Goal: Task Accomplishment & Management: Use online tool/utility

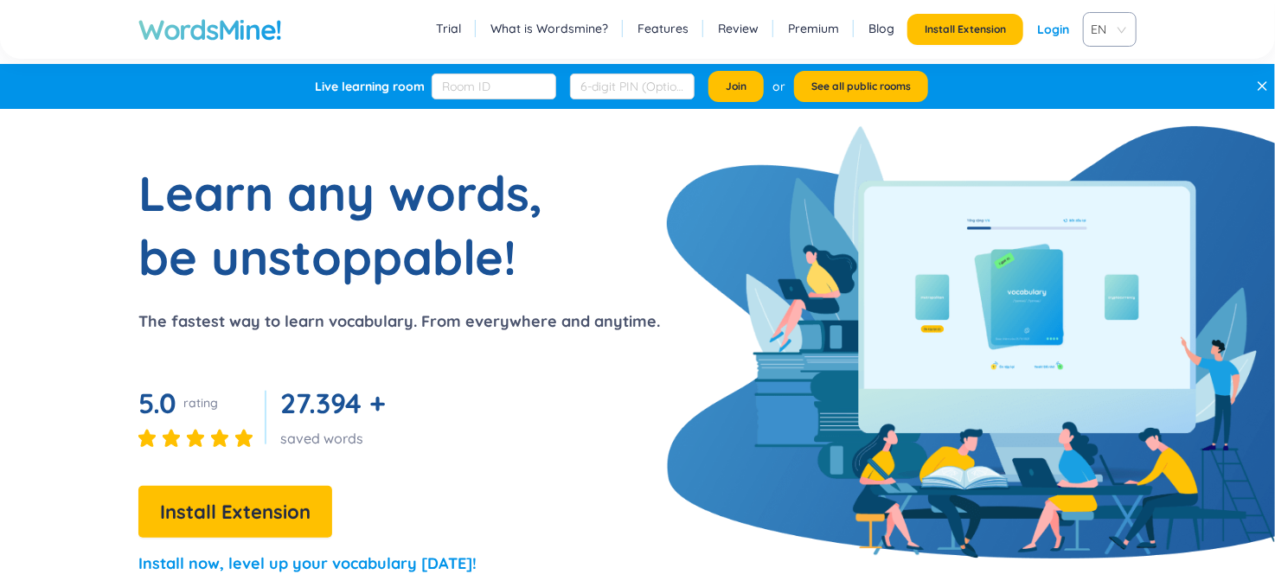
click at [1055, 29] on link "Login" at bounding box center [1053, 29] width 32 height 31
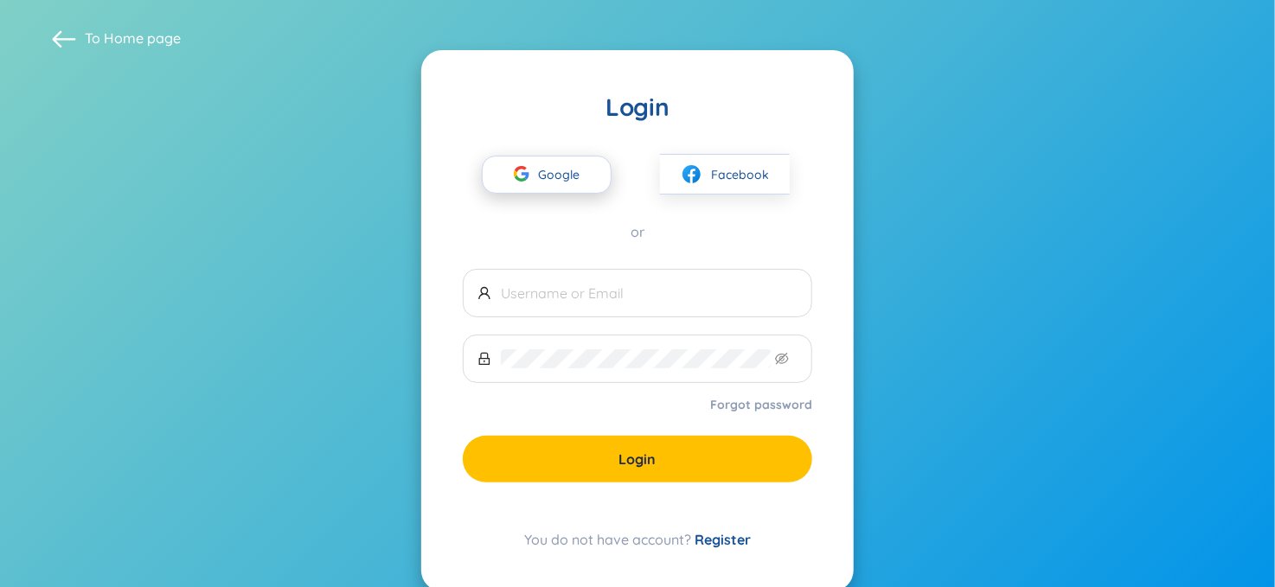
click at [569, 178] on span "Google" at bounding box center [563, 175] width 50 height 36
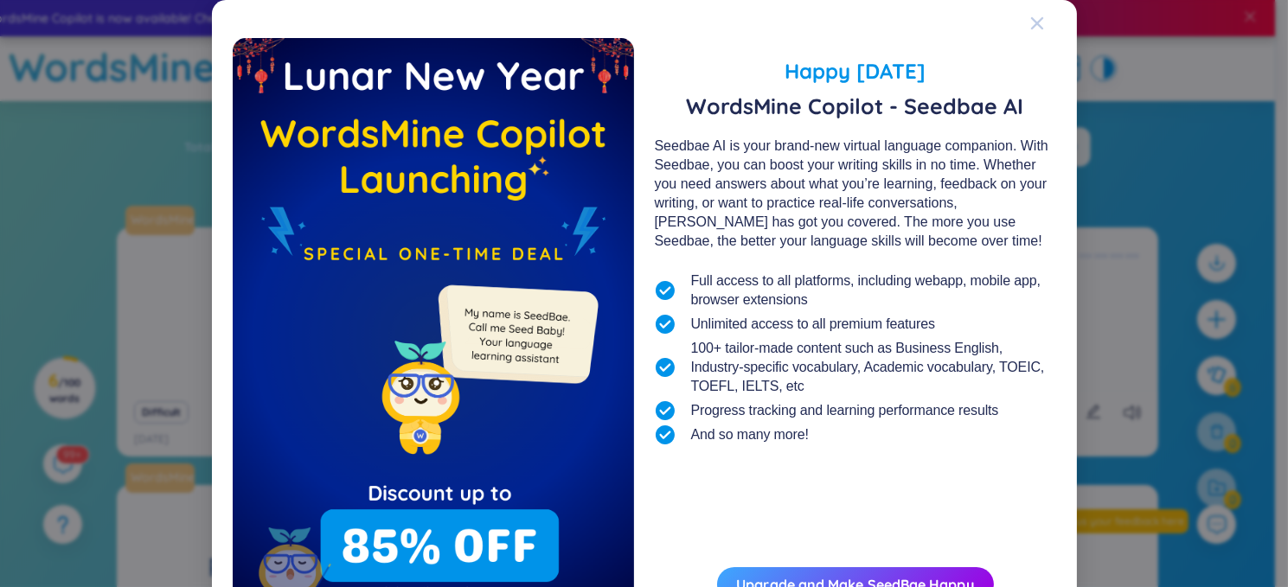
click at [1030, 17] on icon "Close" at bounding box center [1037, 23] width 14 height 14
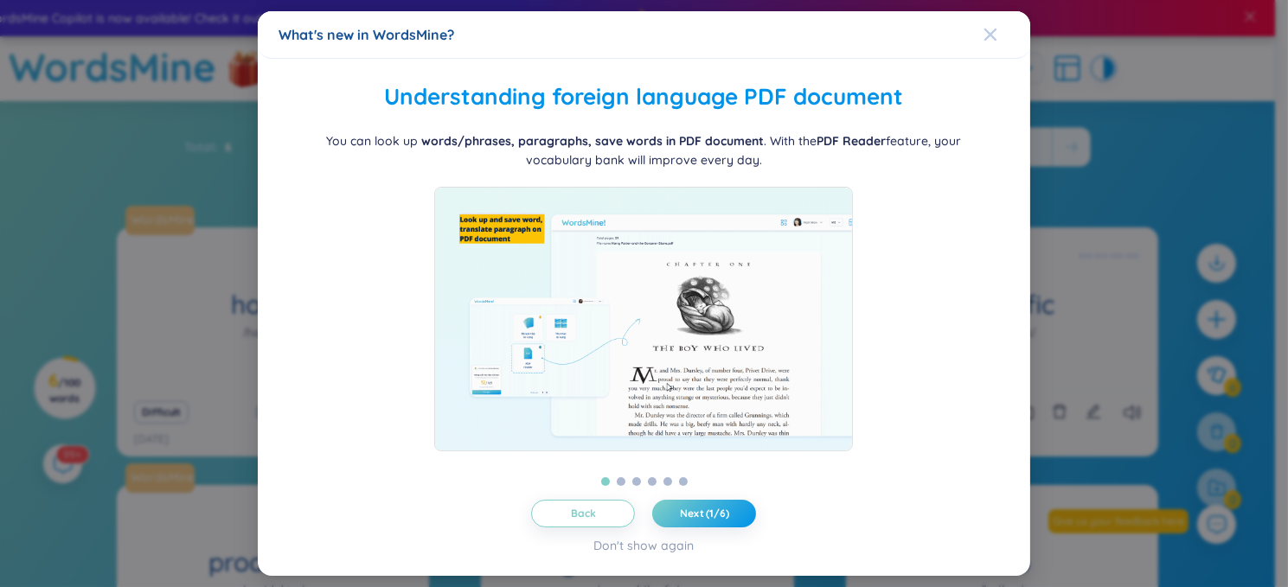
click at [998, 29] on span "Close" at bounding box center [1007, 34] width 47 height 47
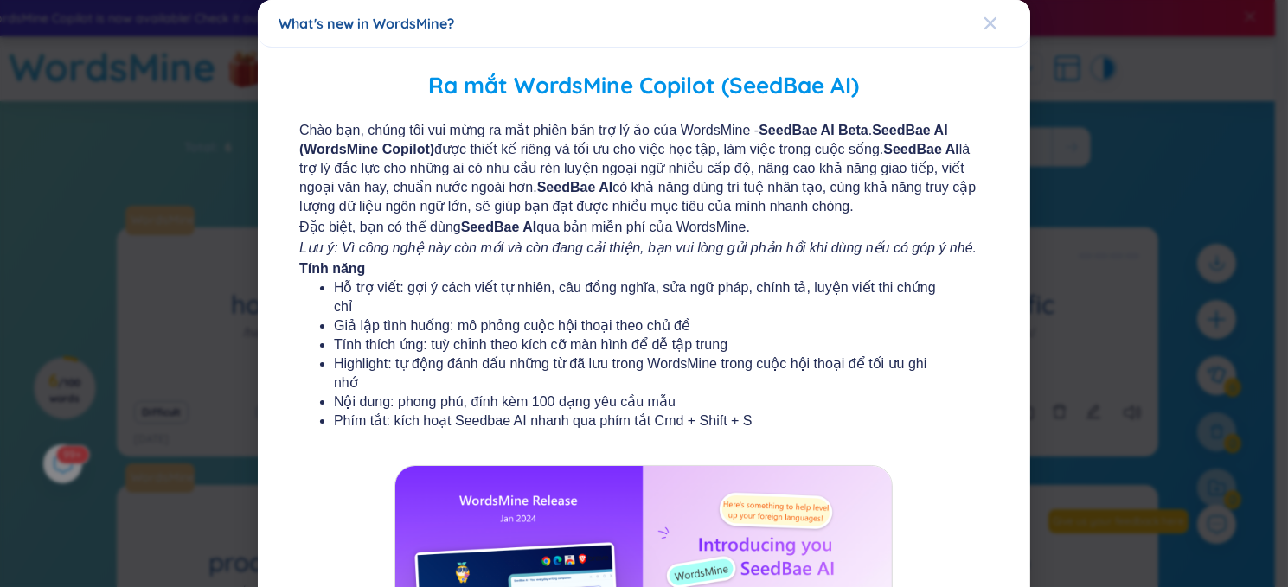
click at [998, 34] on span "Close" at bounding box center [1007, 23] width 47 height 47
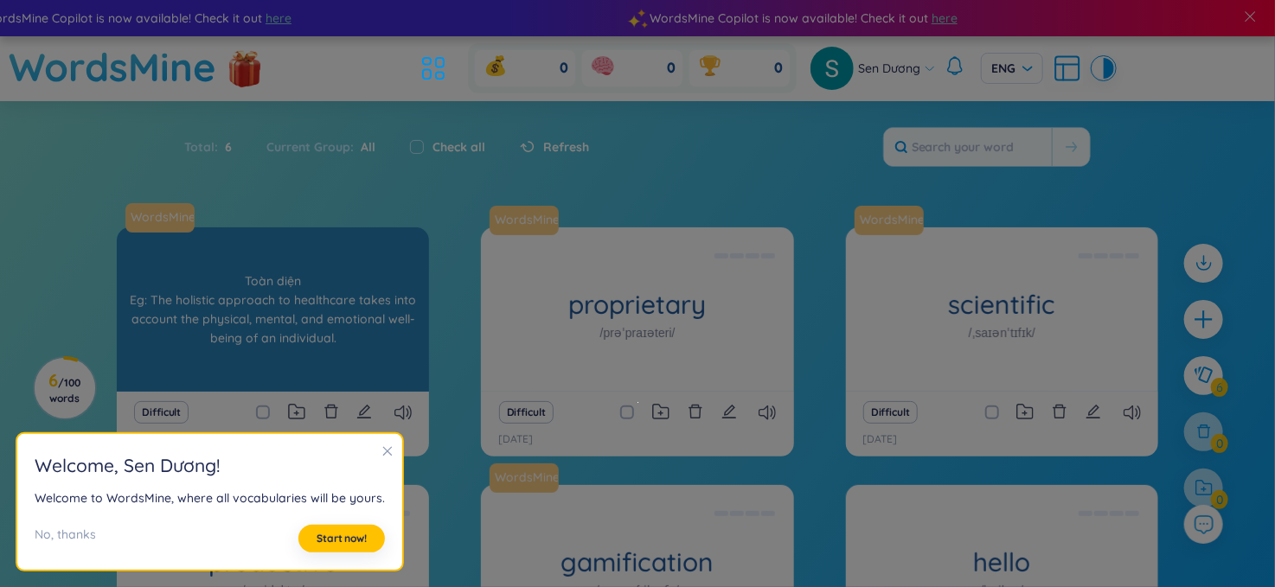
click at [362, 309] on div "Toàn diện Eg: The holistic approach to healthcare takes into account the physic…" at bounding box center [272, 310] width 295 height 156
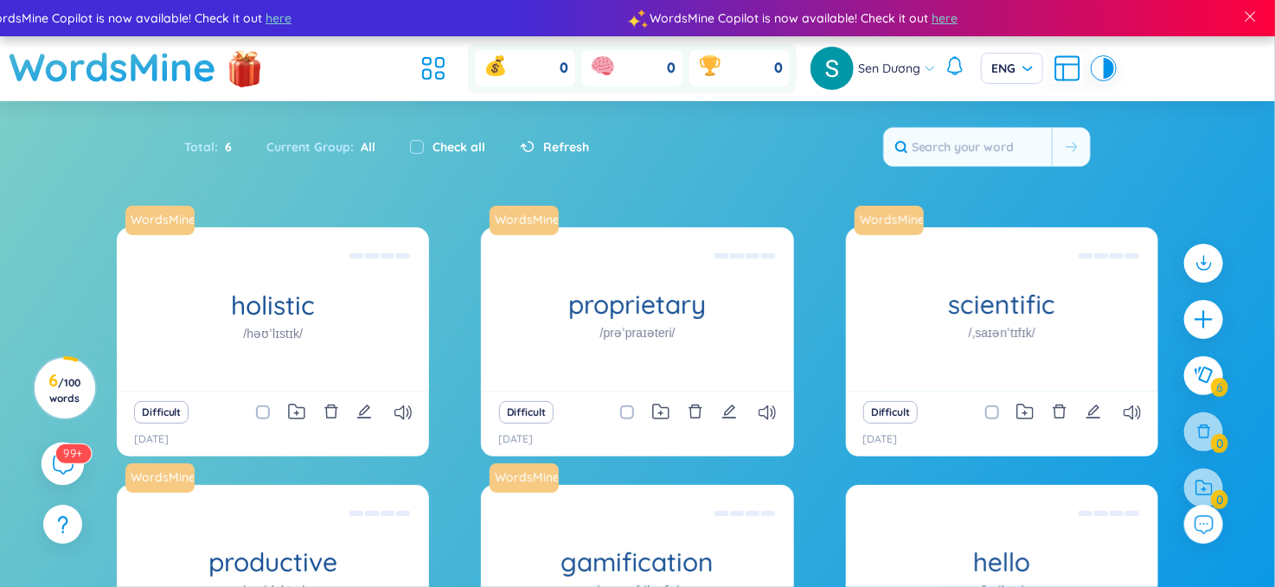
click at [64, 473] on icon at bounding box center [62, 463] width 21 height 21
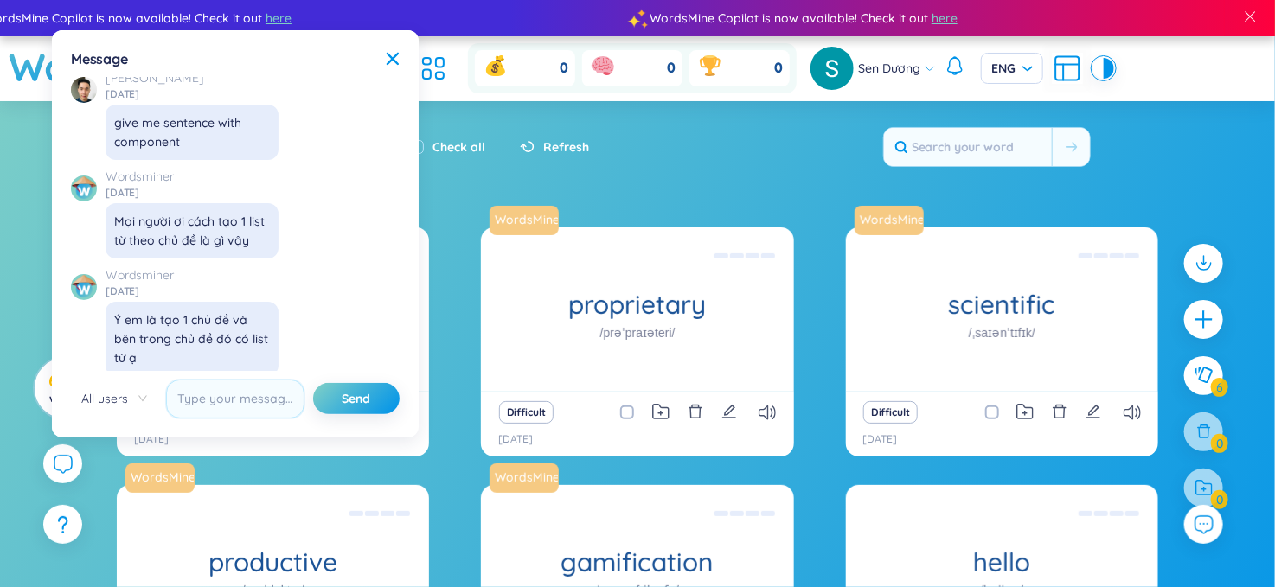
scroll to position [18155, 0]
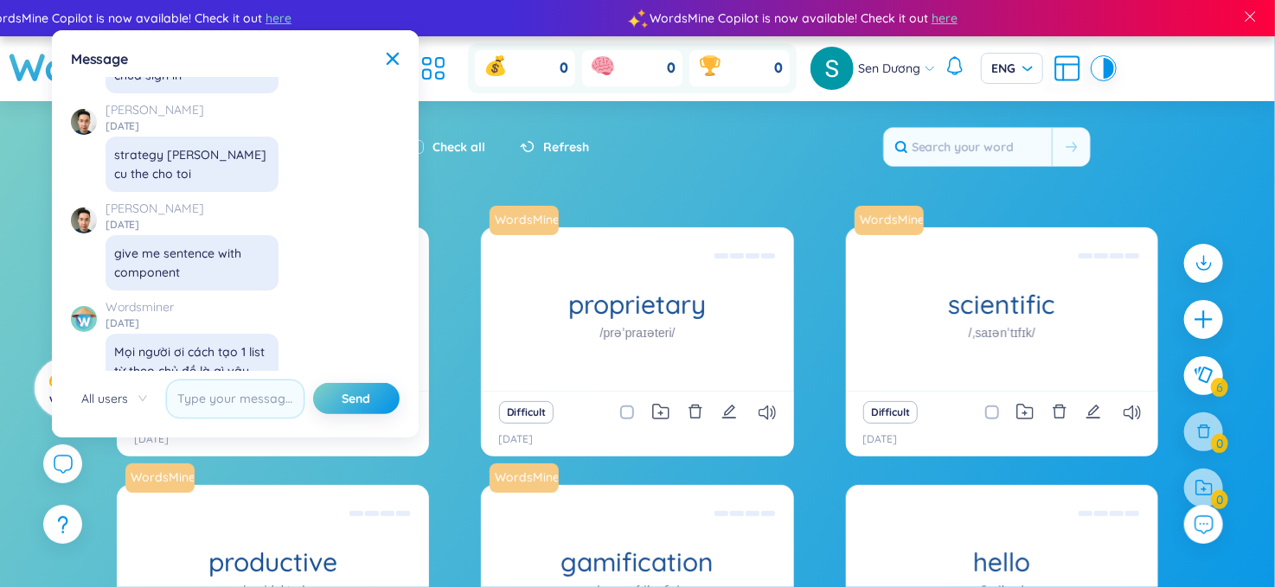
click at [482, 176] on div "Total : 6 Current Group : All Check all Refresh" at bounding box center [638, 156] width 1080 height 74
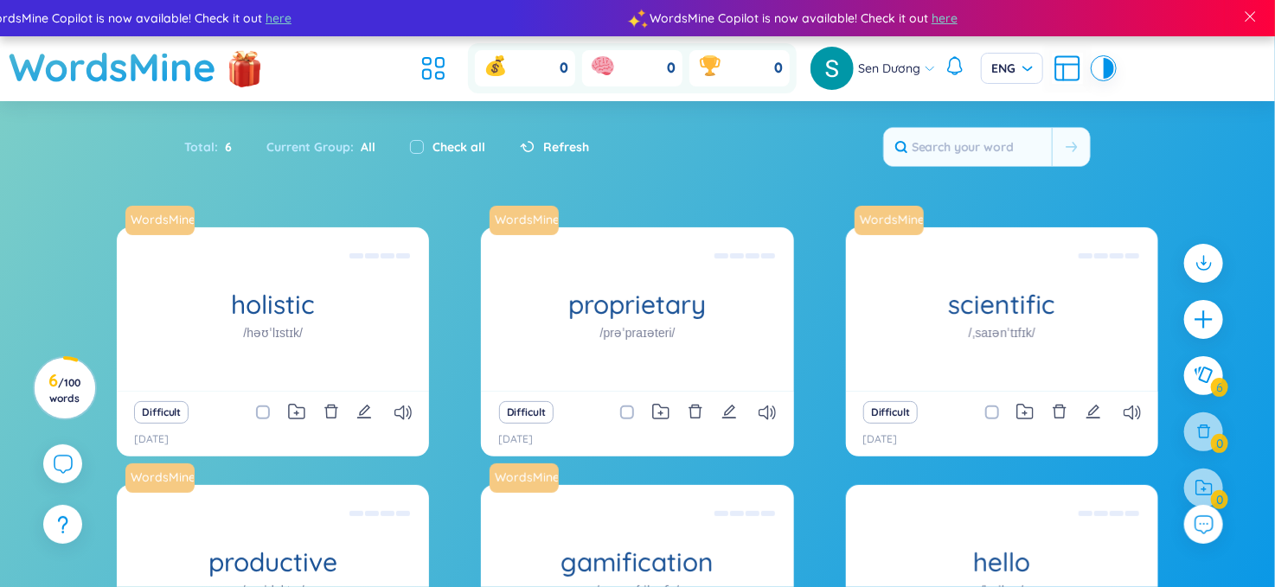
scroll to position [19938, 0]
click at [432, 69] on icon at bounding box center [433, 68] width 31 height 31
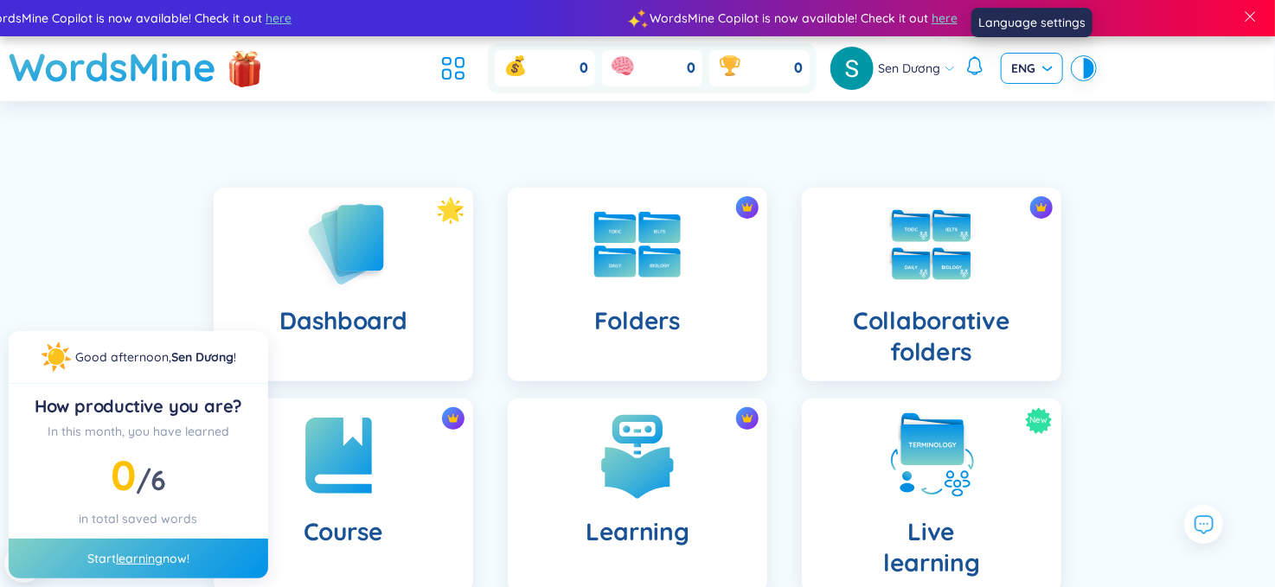
click at [1035, 64] on span "ENG" at bounding box center [1032, 68] width 42 height 17
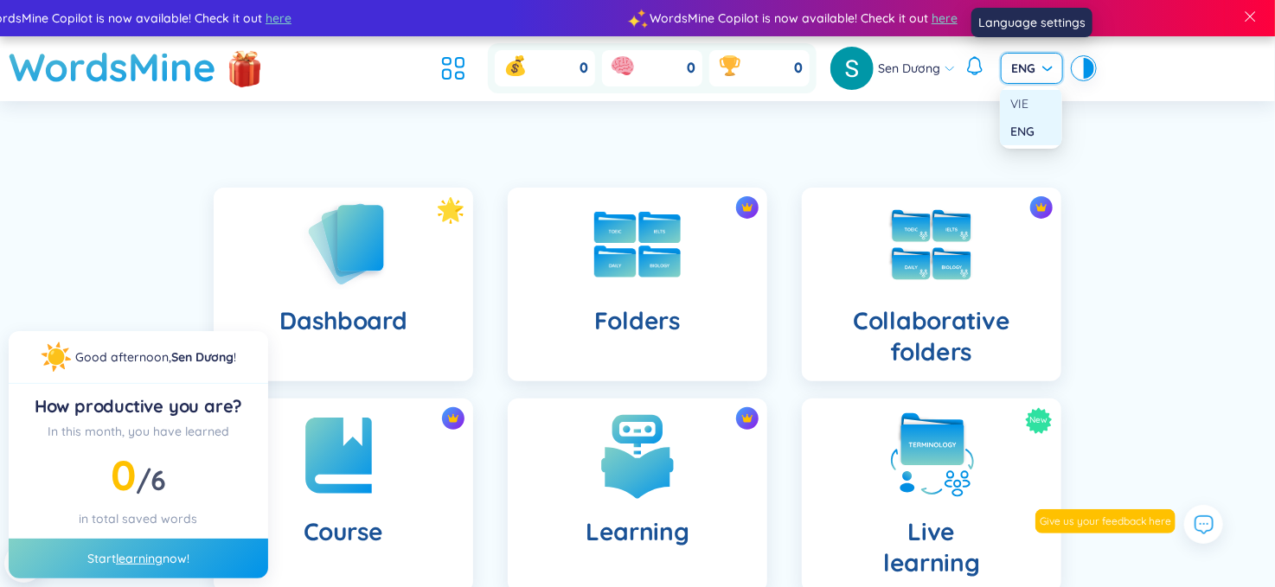
click at [1035, 99] on div "VIE" at bounding box center [1031, 103] width 42 height 19
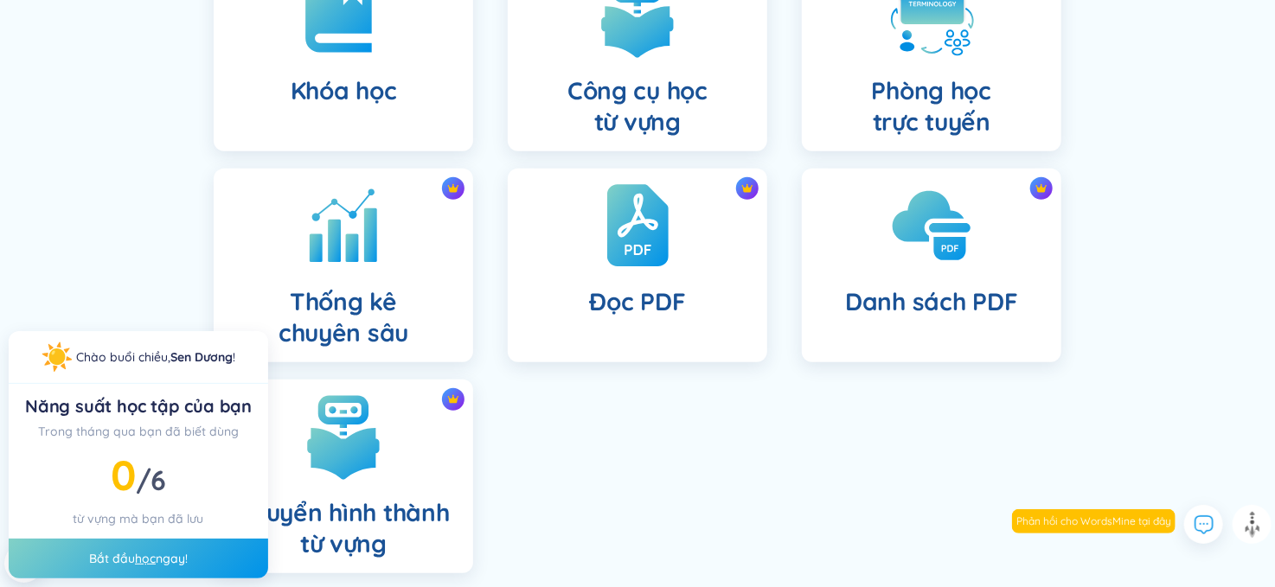
scroll to position [522, 0]
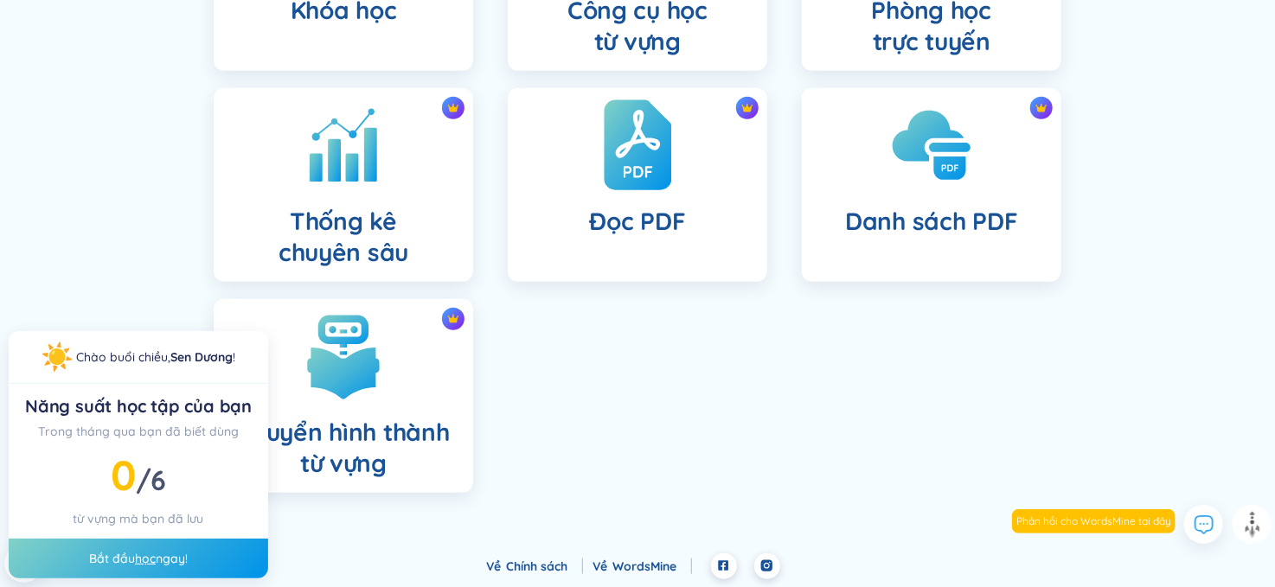
click at [695, 195] on div "Đọc PDF" at bounding box center [638, 185] width 260 height 194
